Goal: Task Accomplishment & Management: Use online tool/utility

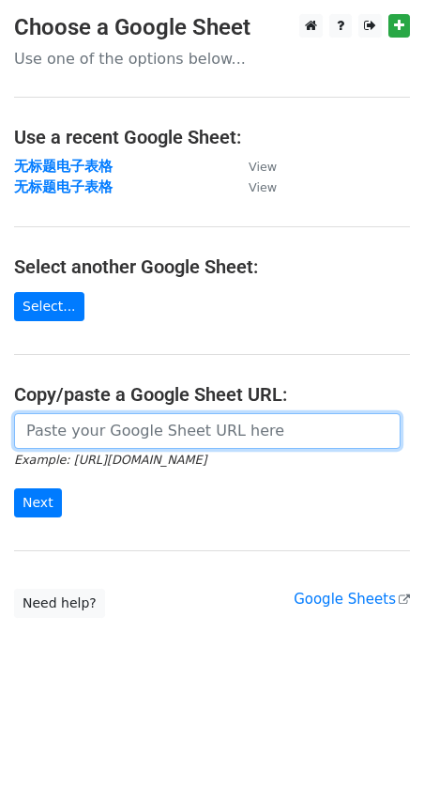
click at [140, 436] on input "url" at bounding box center [207, 431] width 387 height 36
paste input "[URL][DOMAIN_NAME]"
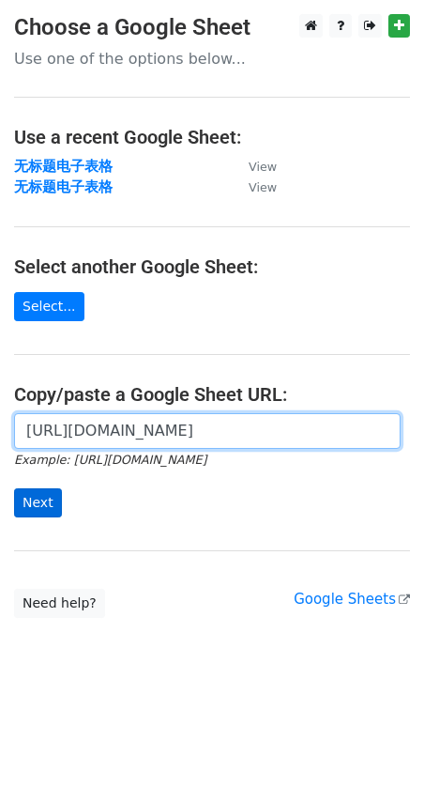
type input "[URL][DOMAIN_NAME]"
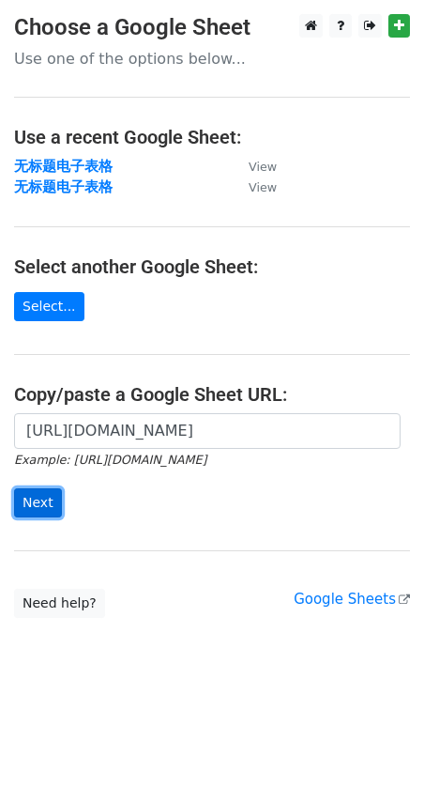
scroll to position [0, 0]
click at [43, 507] on input "Next" at bounding box center [38, 502] width 48 height 29
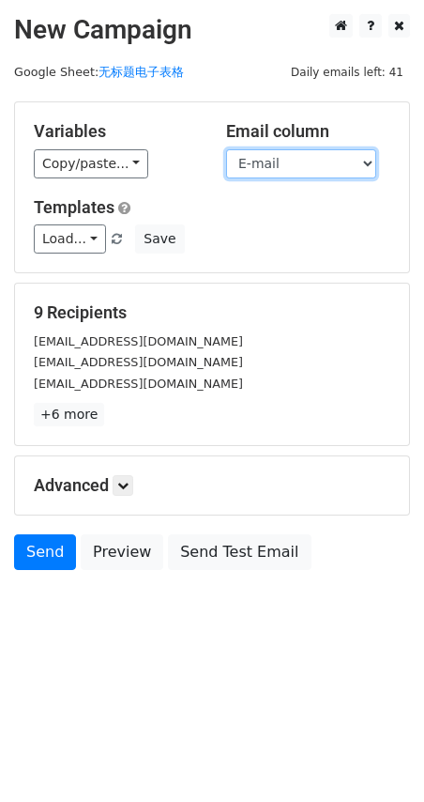
click at [295, 170] on select "Name E-mail" at bounding box center [301, 163] width 150 height 29
click at [226, 149] on select "Name E-mail" at bounding box center [301, 163] width 150 height 29
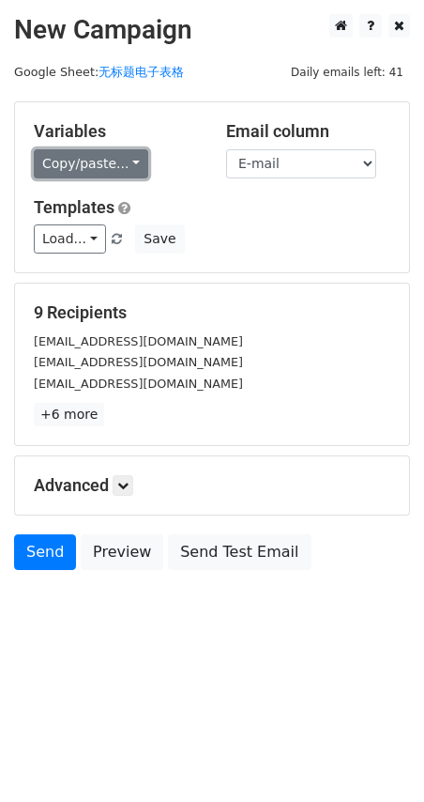
click at [129, 163] on link "Copy/paste..." at bounding box center [91, 163] width 115 height 29
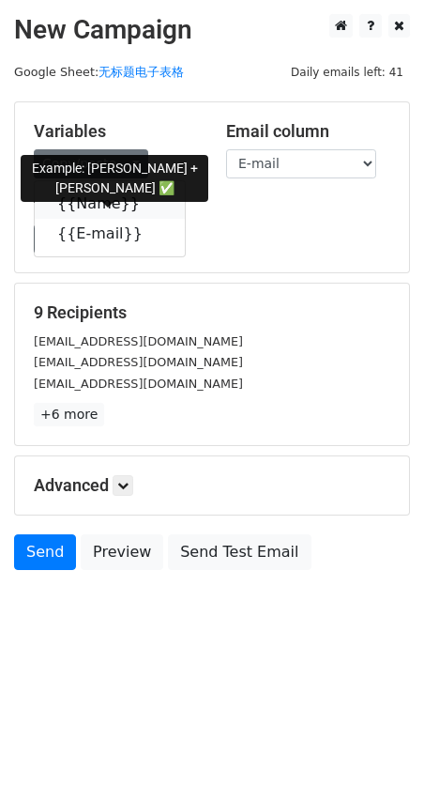
click at [116, 204] on link "{{Name}}" at bounding box center [110, 204] width 150 height 30
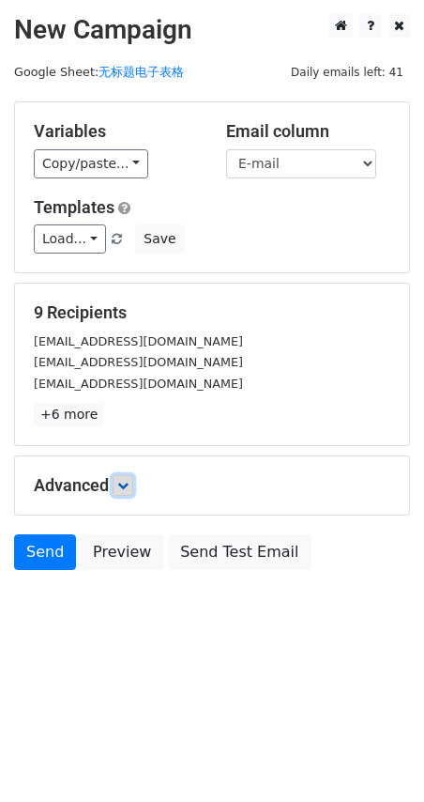
click at [121, 491] on link at bounding box center [123, 485] width 21 height 21
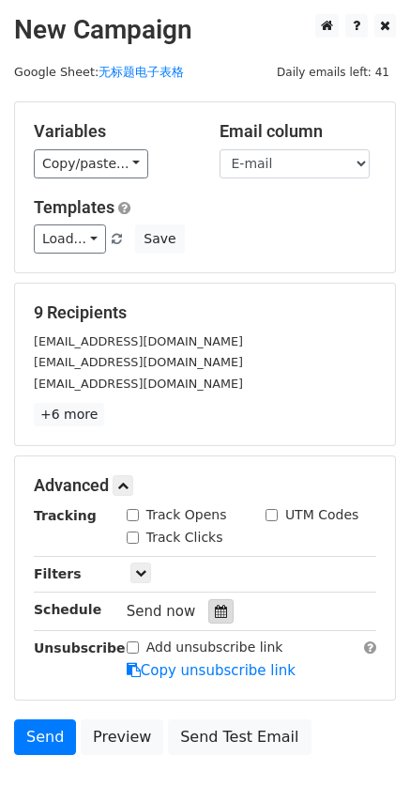
click at [216, 605] on icon at bounding box center [221, 610] width 12 height 13
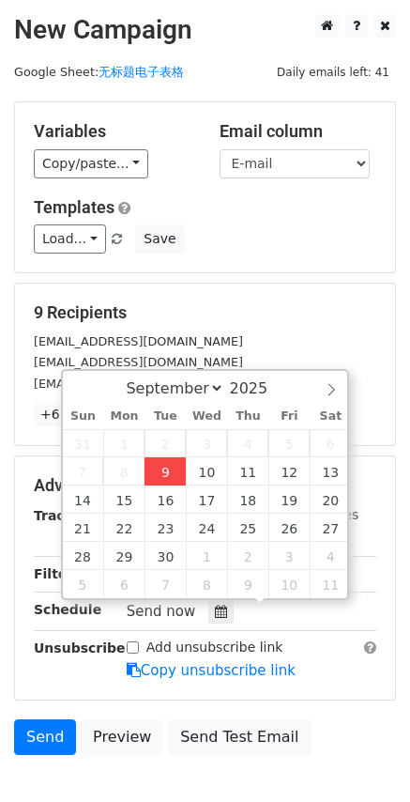
type input "2025-09-09 17:58"
type input "05"
type input "58"
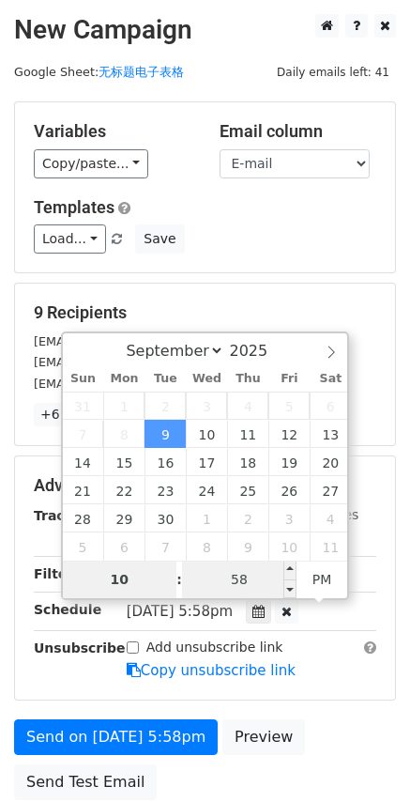
type input "10"
type input "2025-09-09 22:58"
click at [237, 588] on input "58" at bounding box center [239, 579] width 115 height 38
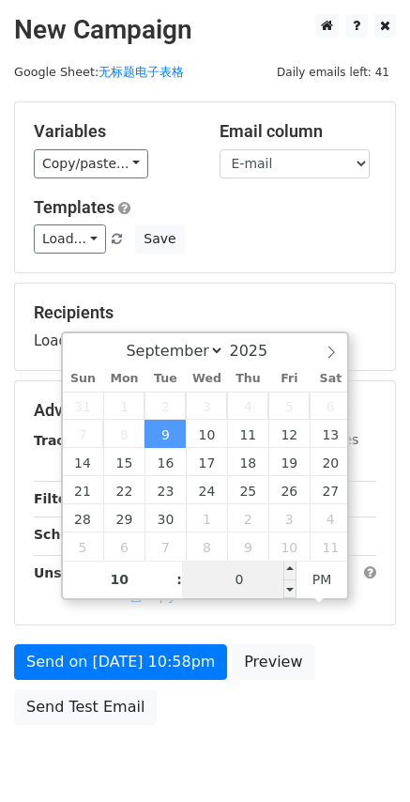
type input "00"
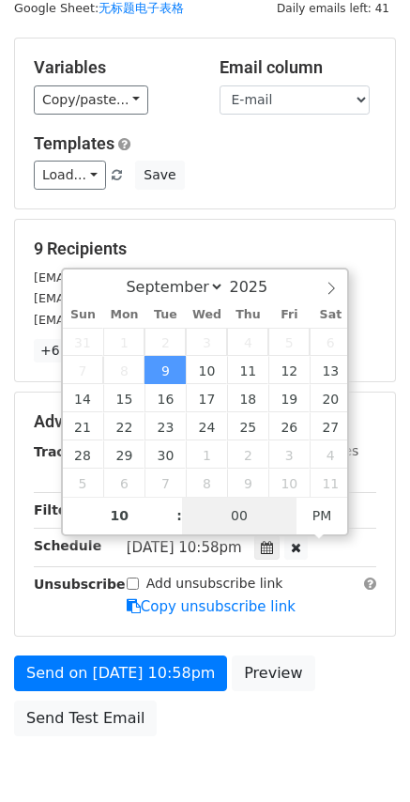
scroll to position [0, 0]
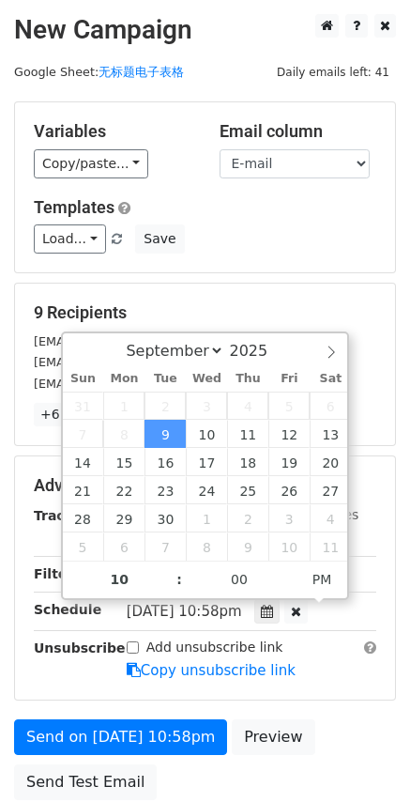
type input "2025-09-09 22:00"
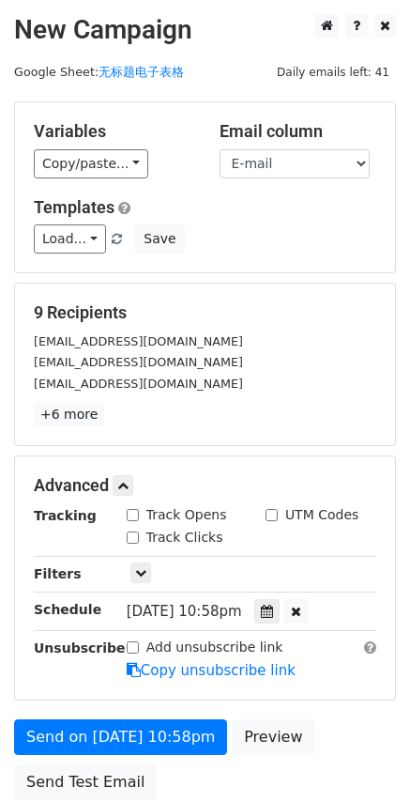
click at [297, 223] on div "Templates Load... No templates saved Save" at bounding box center [205, 225] width 371 height 57
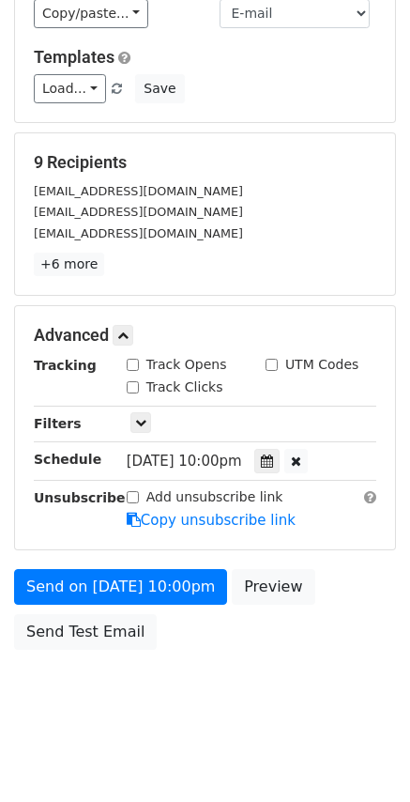
scroll to position [158, 0]
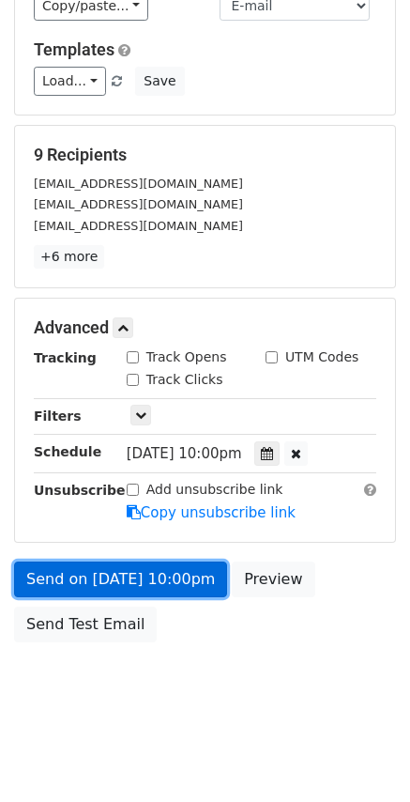
click at [108, 573] on link "Send on Sep 9 at 10:00pm" at bounding box center [120, 579] width 213 height 36
